Goal: Navigation & Orientation: Find specific page/section

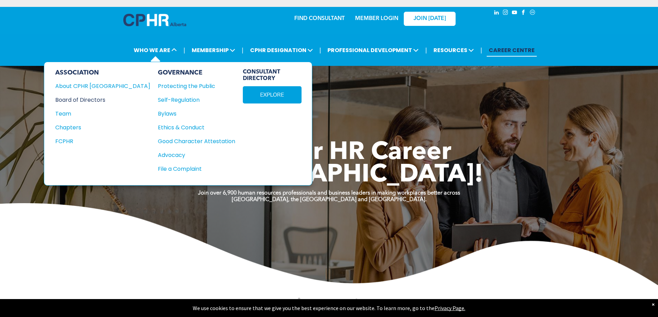
click at [95, 96] on div "Board of Directors" at bounding box center [98, 100] width 86 height 9
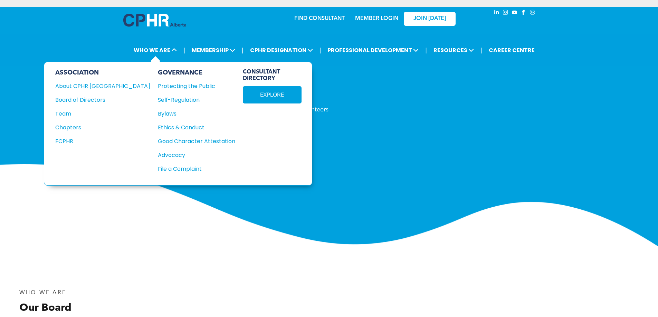
click at [69, 100] on div "ASSOCIATION About CPHR Alberta Board of Directors Team Chapters FCPHR" at bounding box center [102, 123] width 95 height 109
click at [68, 109] on div "Team" at bounding box center [98, 113] width 86 height 9
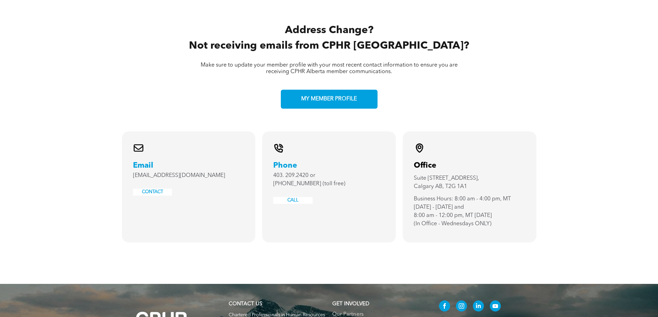
scroll to position [1174, 0]
